Goal: Transaction & Acquisition: Purchase product/service

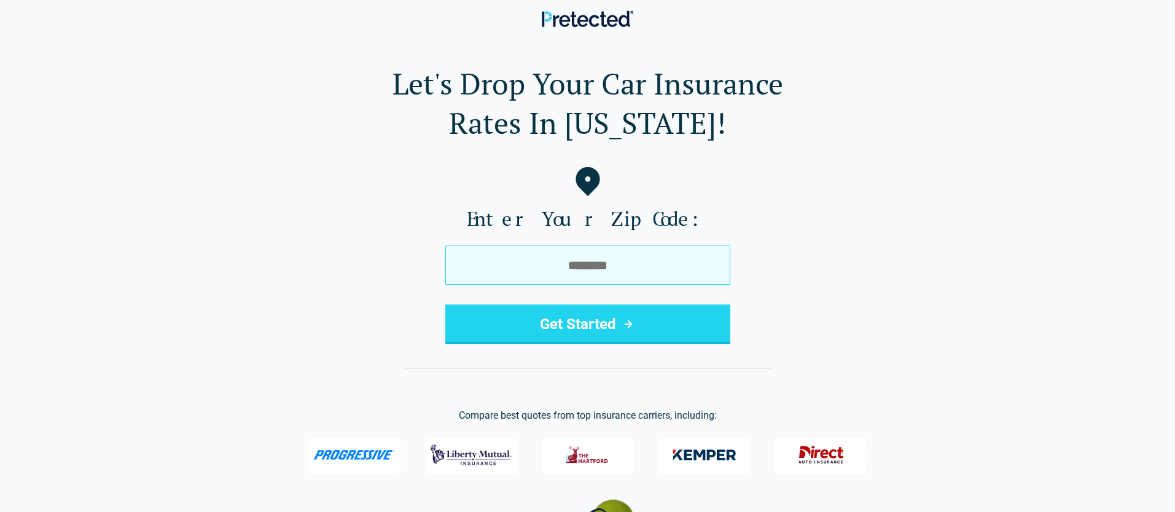
click at [646, 265] on input "tel" at bounding box center [587, 265] width 285 height 39
type input "*****"
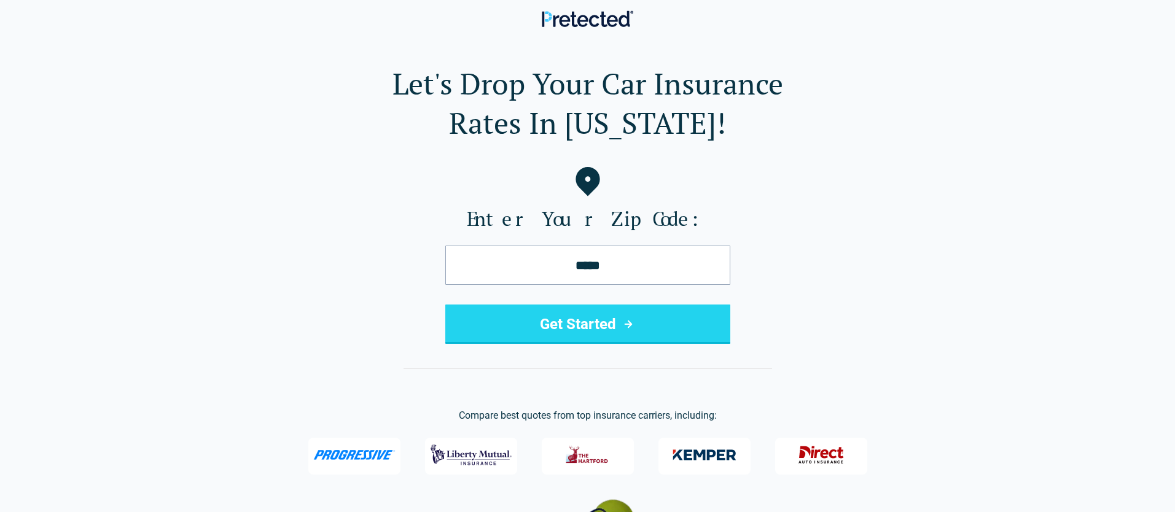
click at [643, 329] on button "Get Started" at bounding box center [587, 324] width 285 height 39
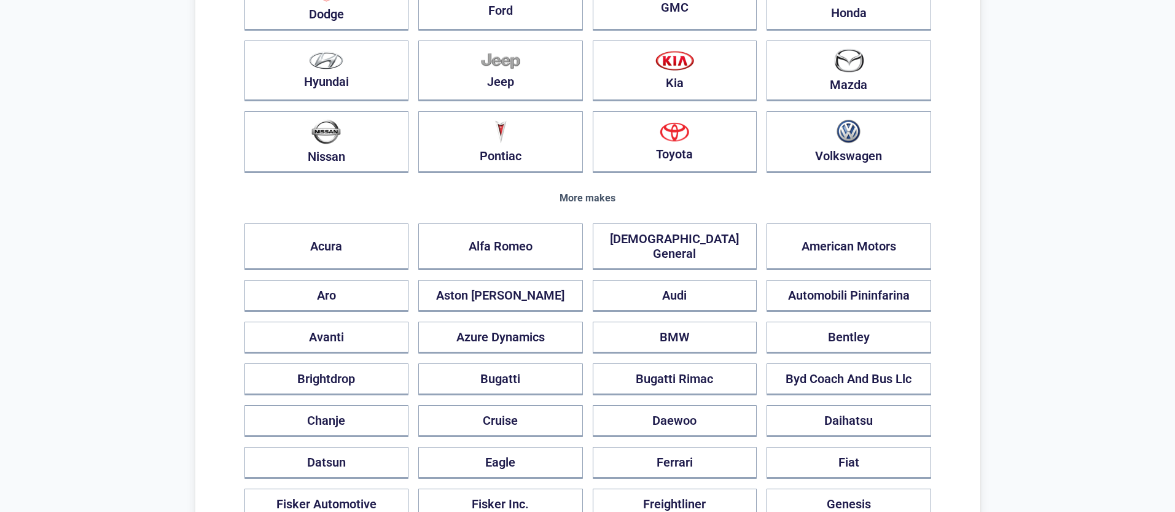
scroll to position [369, 0]
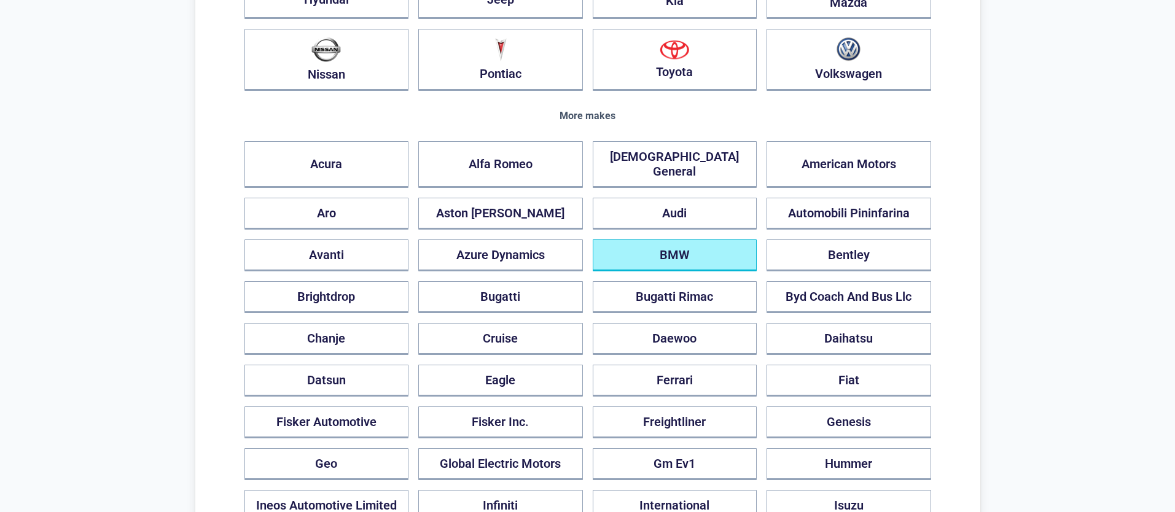
click at [674, 246] on button "BMW" at bounding box center [675, 256] width 165 height 32
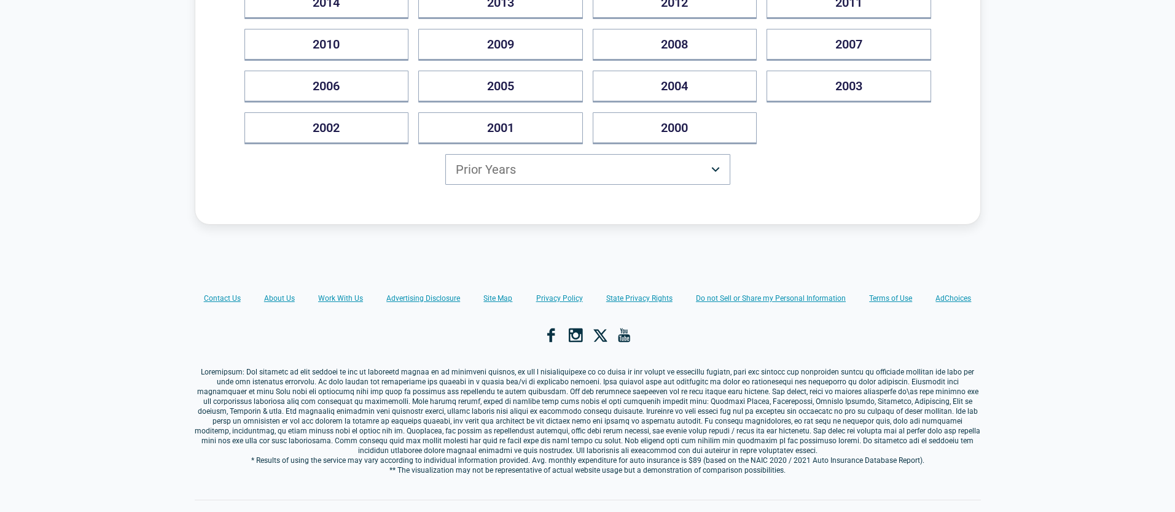
scroll to position [0, 0]
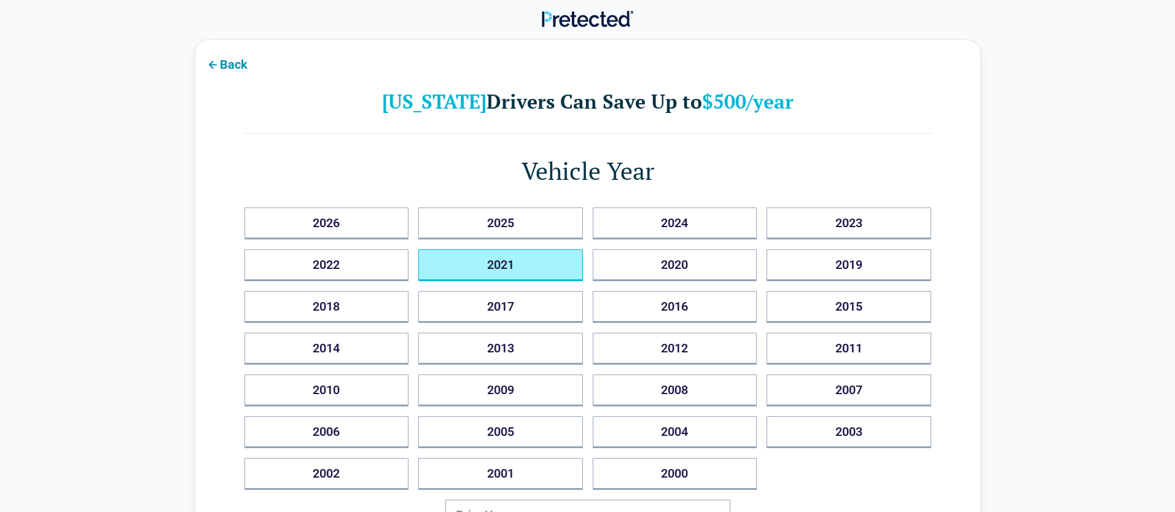
click at [571, 276] on button "2021" at bounding box center [500, 265] width 165 height 32
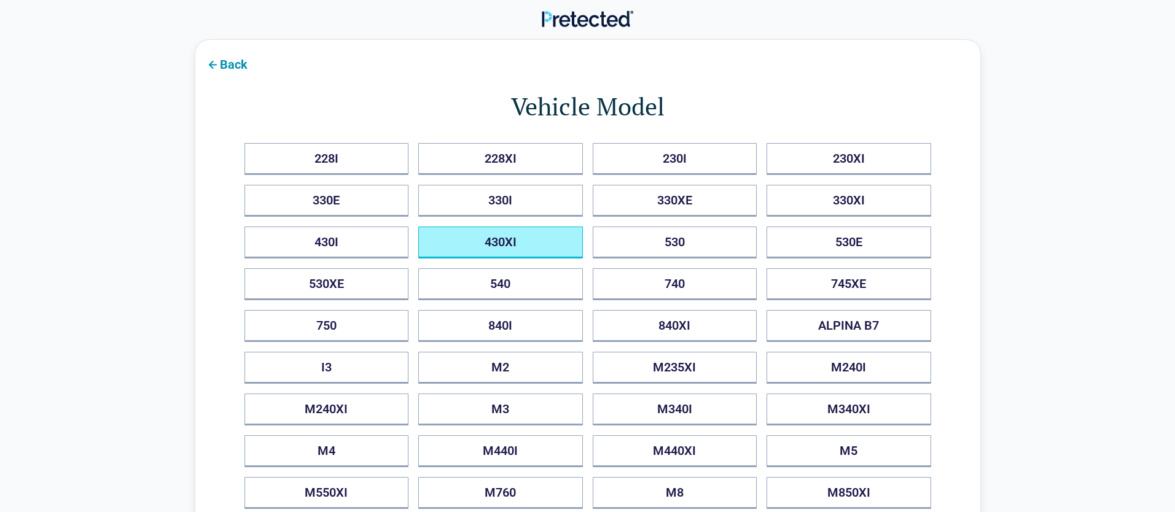
click at [569, 246] on button "430XI" at bounding box center [500, 243] width 165 height 32
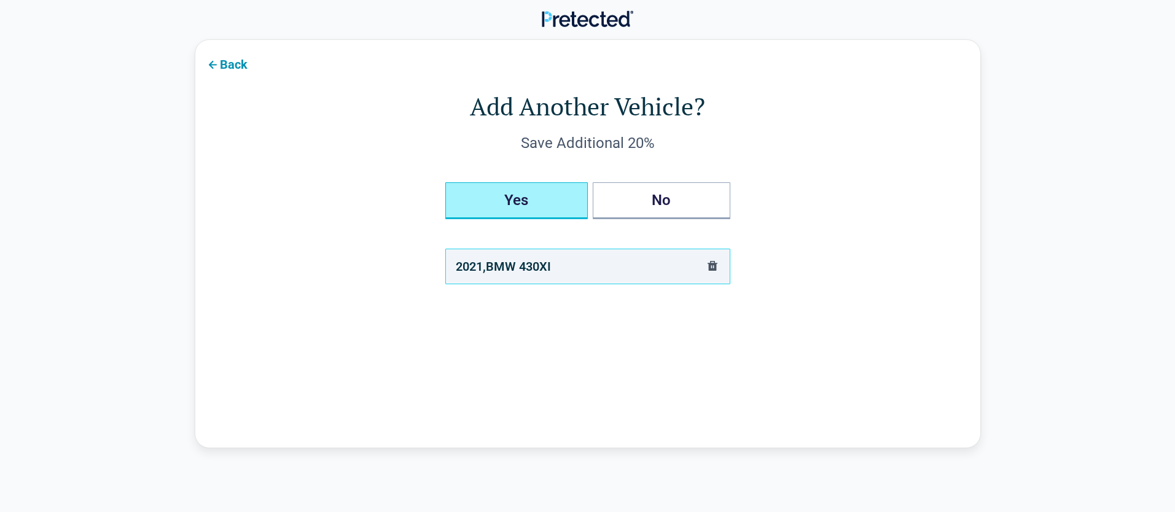
click at [566, 201] on button "Yes" at bounding box center [516, 200] width 142 height 37
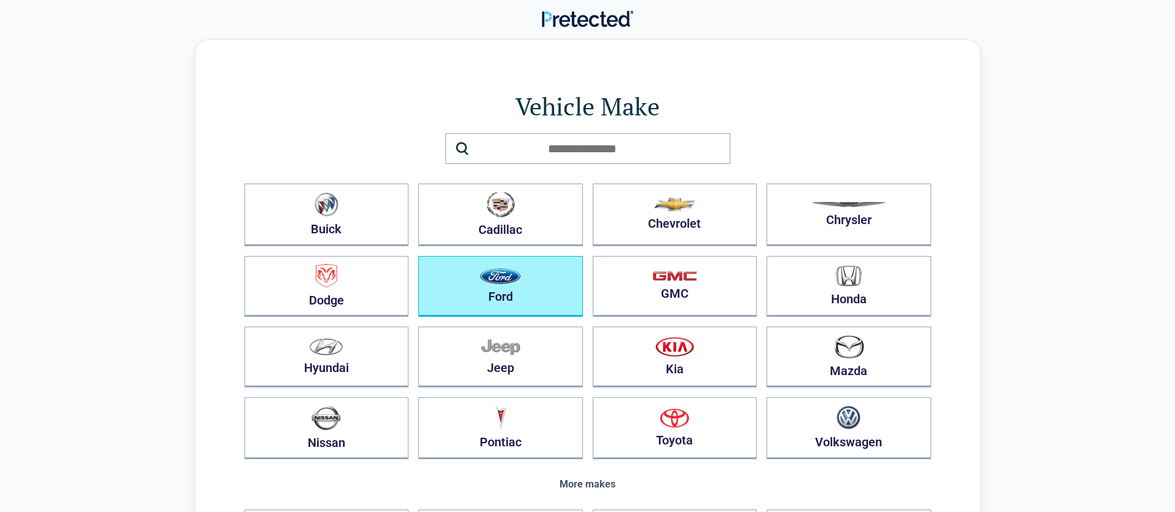
click at [531, 282] on button "Ford" at bounding box center [500, 286] width 165 height 61
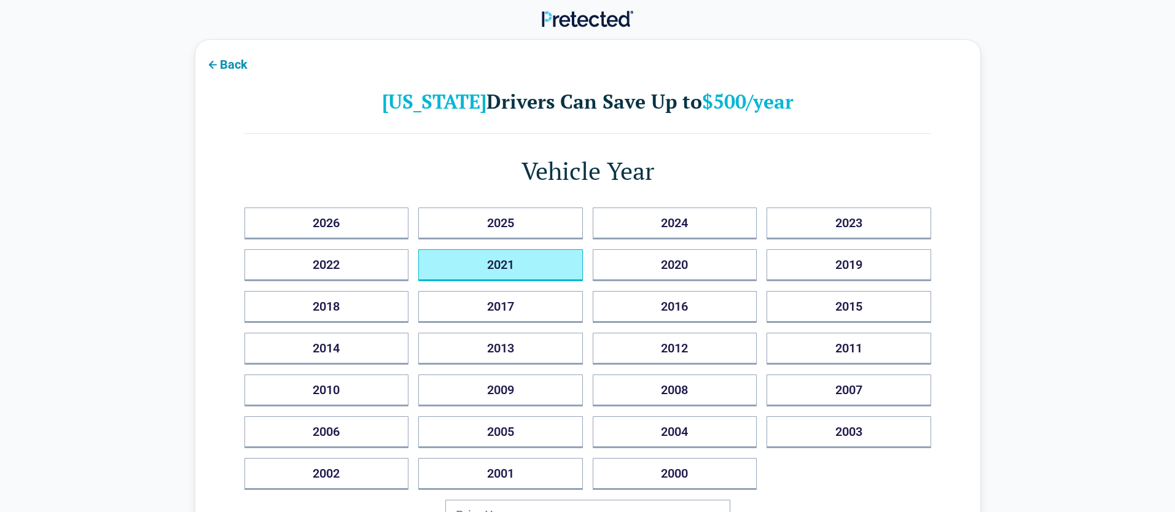
click at [537, 270] on button "2021" at bounding box center [500, 265] width 165 height 32
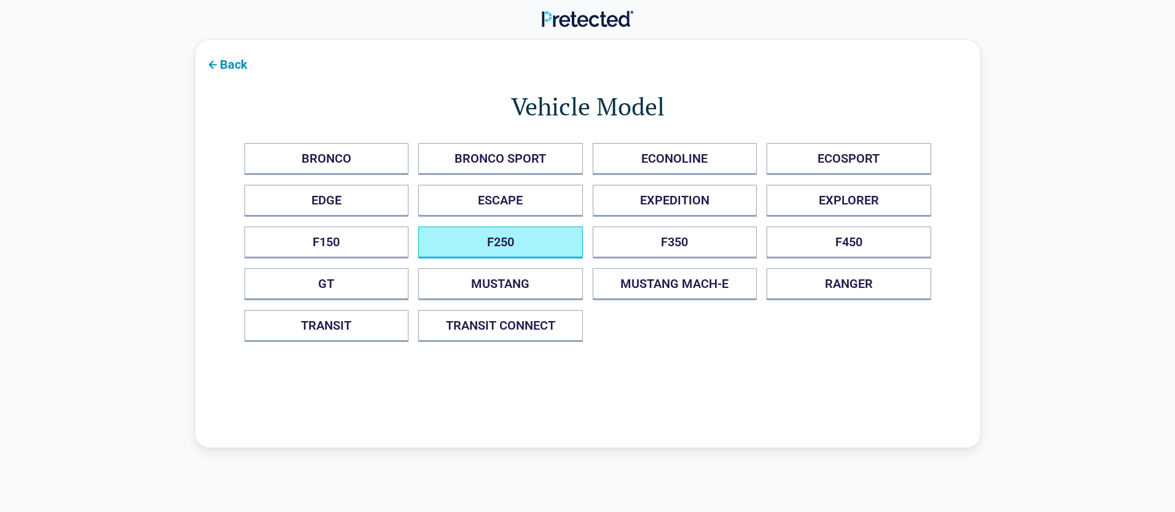
click at [537, 247] on button "F250" at bounding box center [500, 243] width 165 height 32
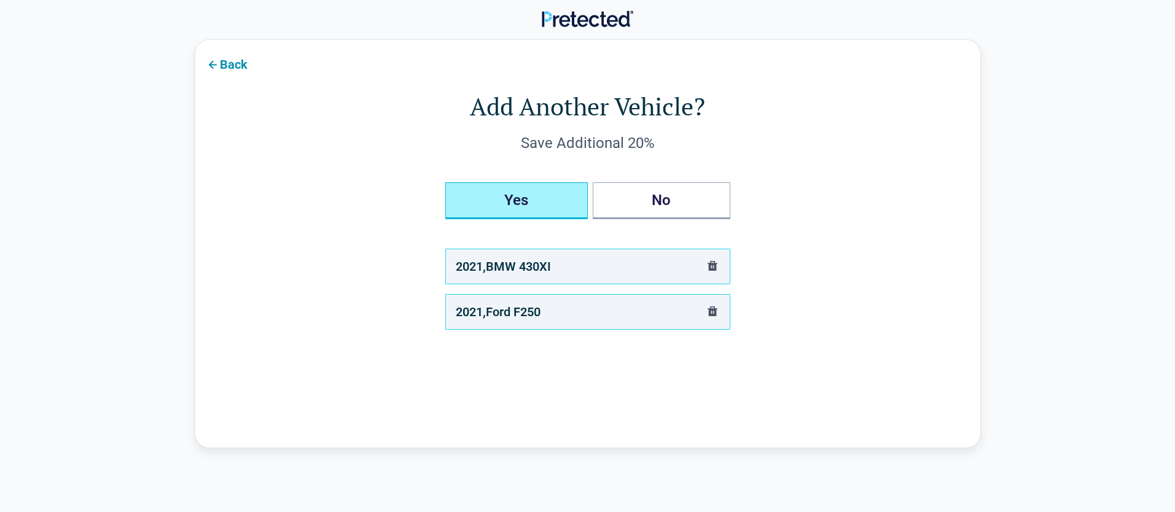
click at [542, 206] on button "Yes" at bounding box center [516, 200] width 142 height 37
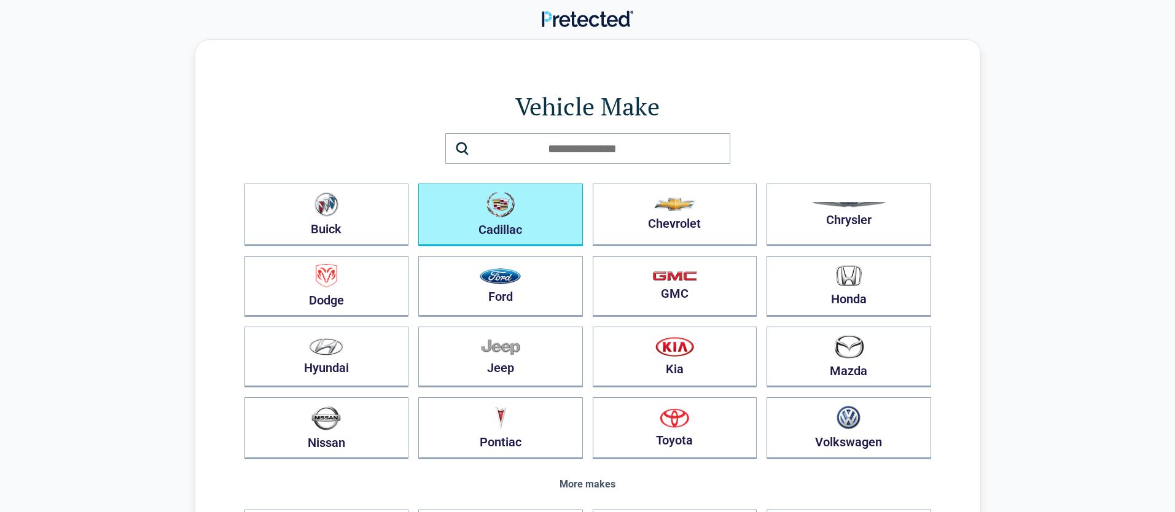
click at [541, 206] on button "Cadillac" at bounding box center [500, 215] width 165 height 63
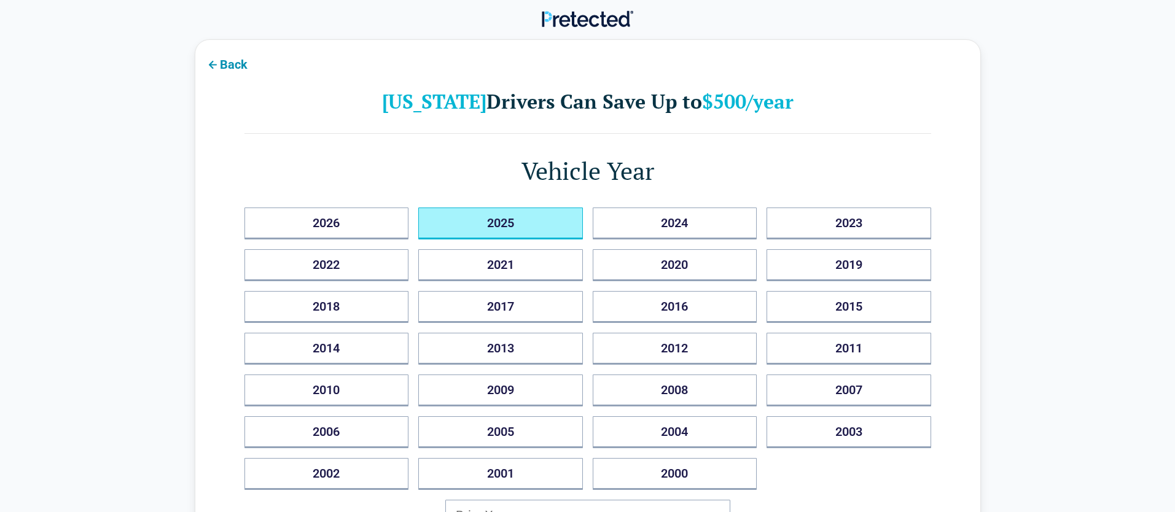
click at [539, 231] on button "2025" at bounding box center [500, 224] width 165 height 32
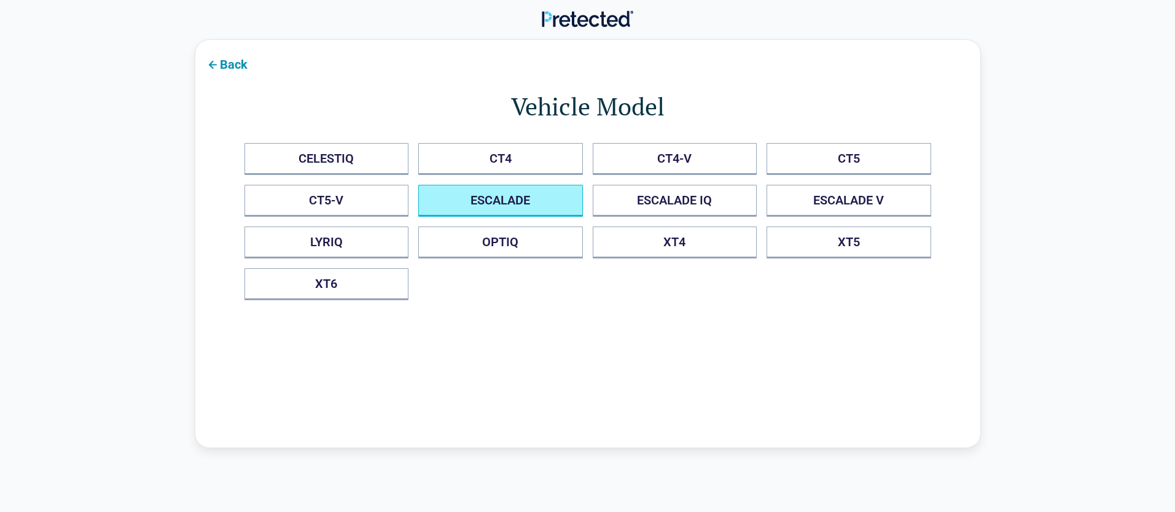
click at [536, 210] on button "ESCALADE" at bounding box center [500, 201] width 165 height 32
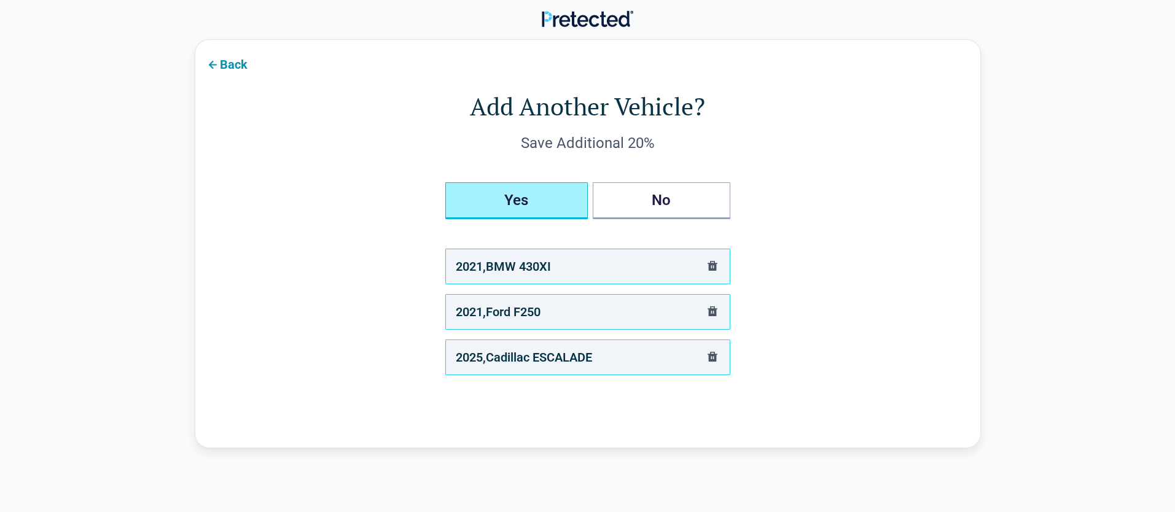
click at [536, 210] on button "Yes" at bounding box center [516, 200] width 142 height 37
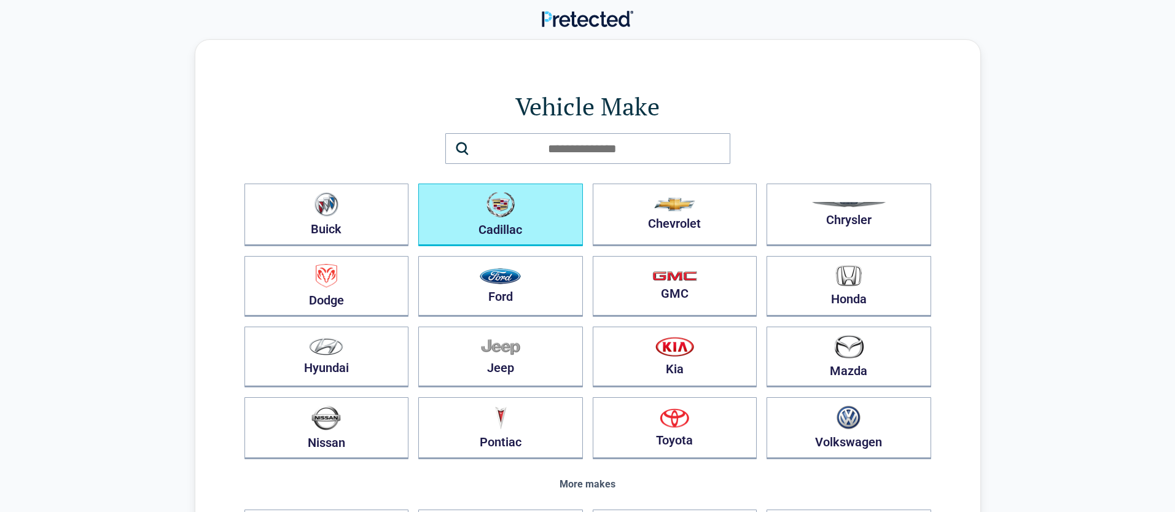
click at [523, 211] on button "Cadillac" at bounding box center [500, 215] width 165 height 63
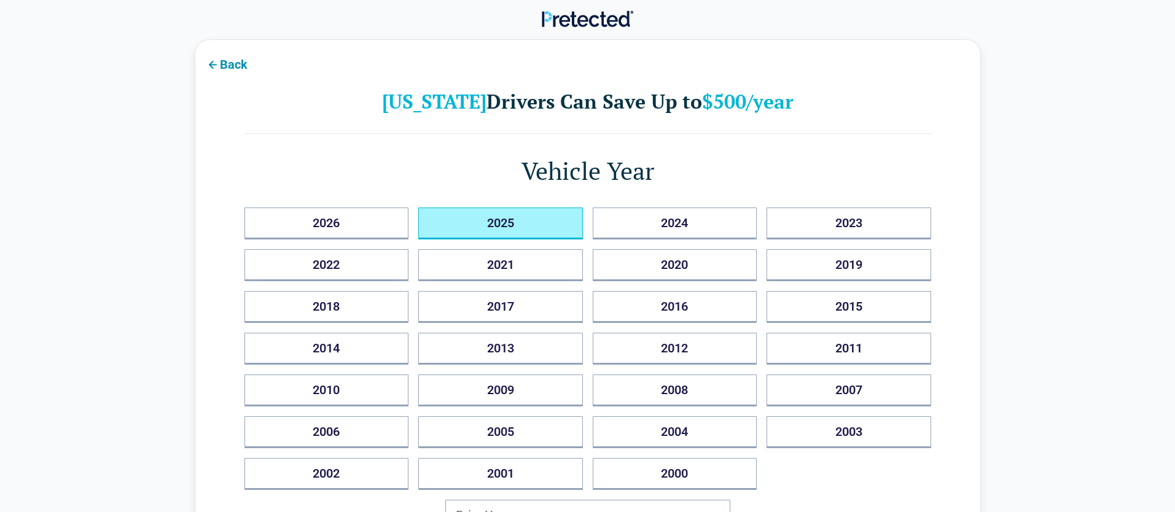
click at [521, 227] on button "2025" at bounding box center [500, 224] width 165 height 32
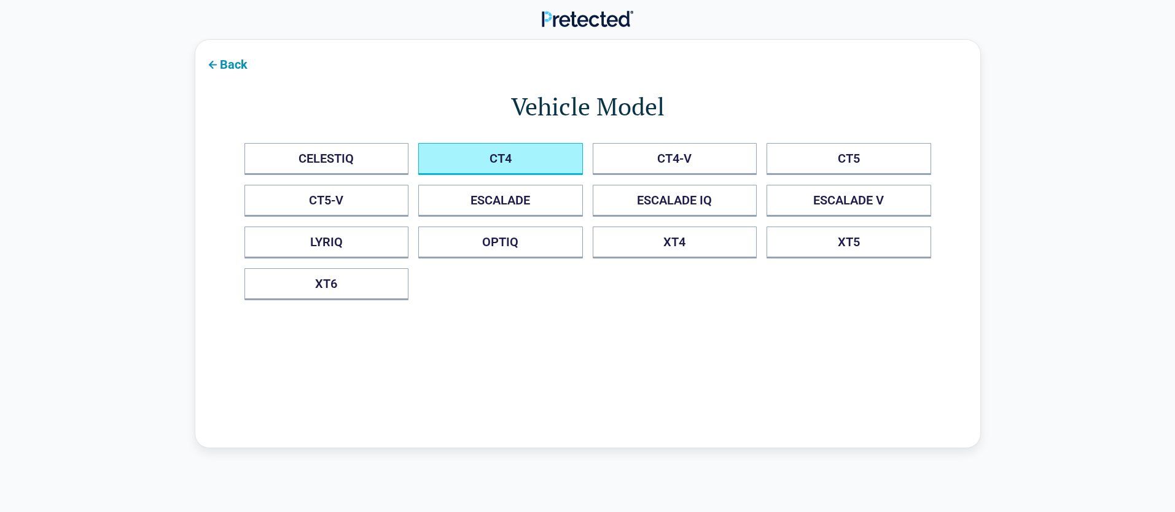
click at [522, 163] on button "CT4" at bounding box center [500, 159] width 165 height 32
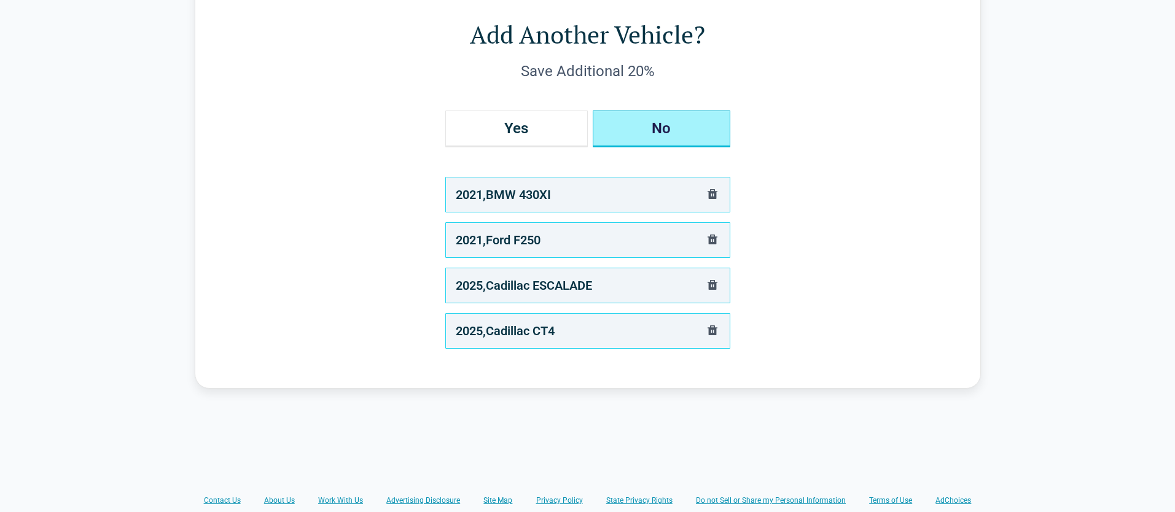
scroll to position [74, 0]
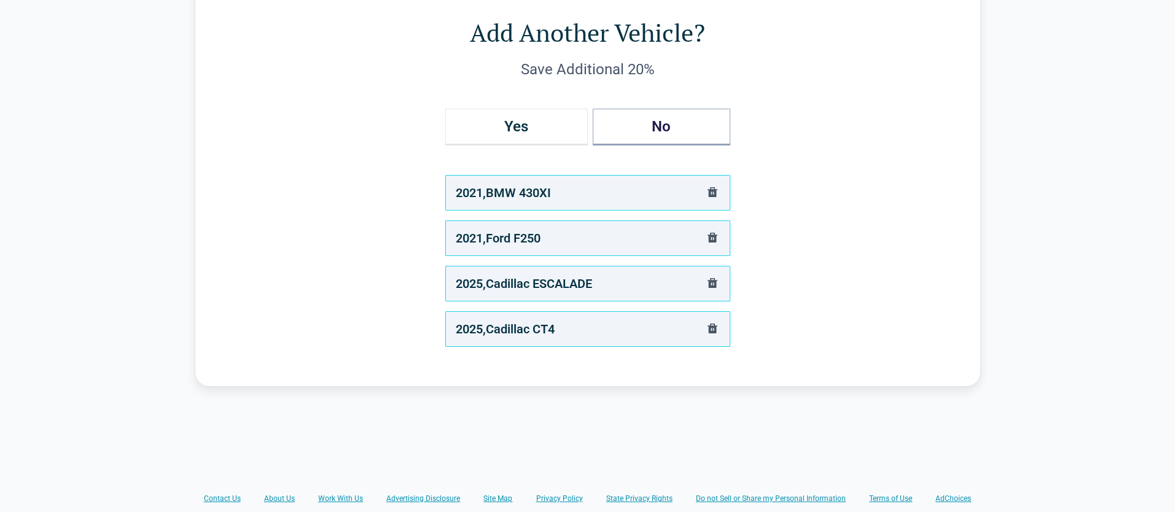
click at [581, 265] on div "Yes No 2021 , BMW 430XI 2021 , Ford F250 2025 , Cadillac ESCALADE 2025 , Cadill…" at bounding box center [587, 228] width 285 height 238
